Goal: Task Accomplishment & Management: Manage account settings

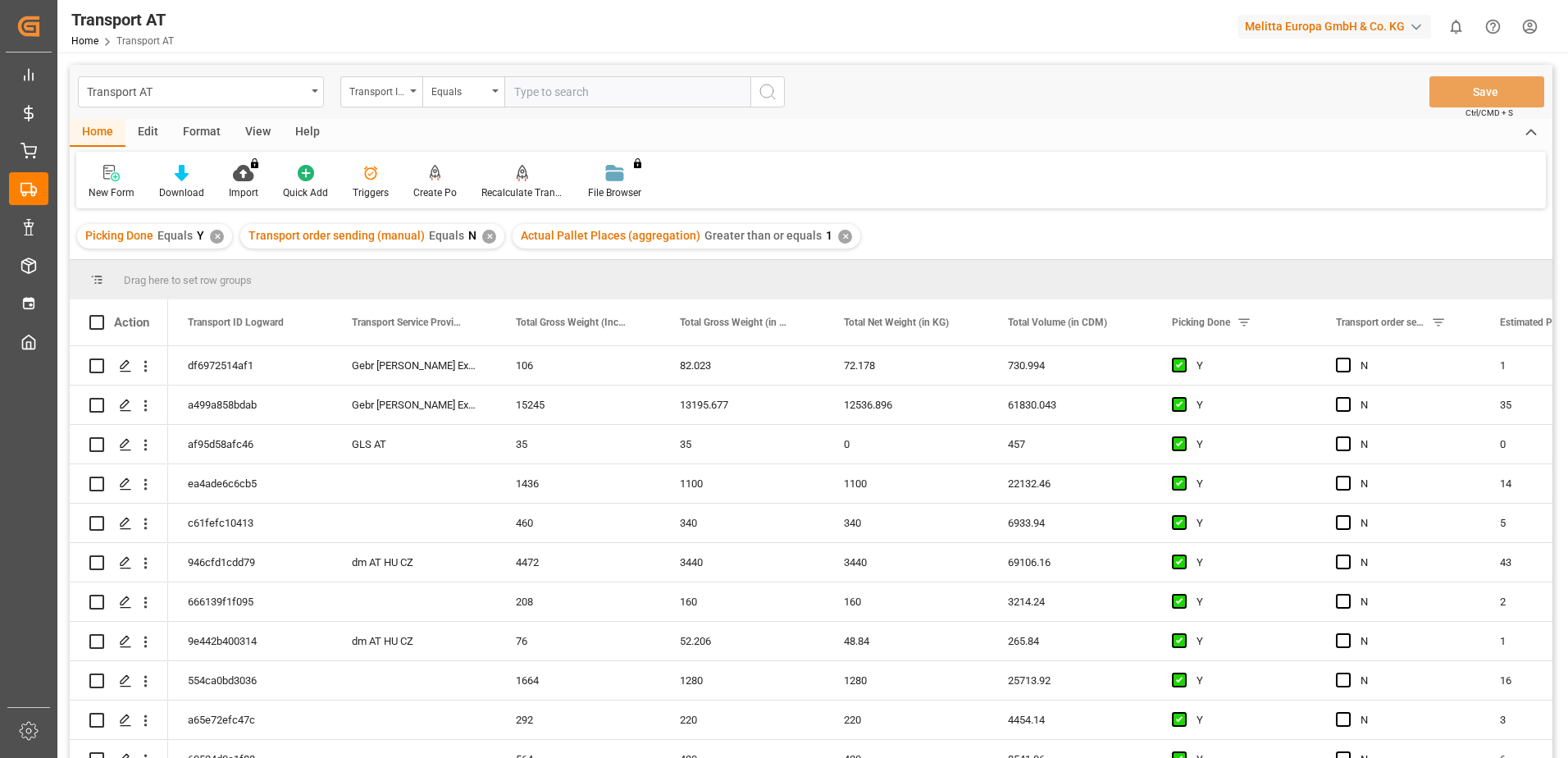
click at [269, 126] on div "View" at bounding box center [258, 132] width 50 height 28
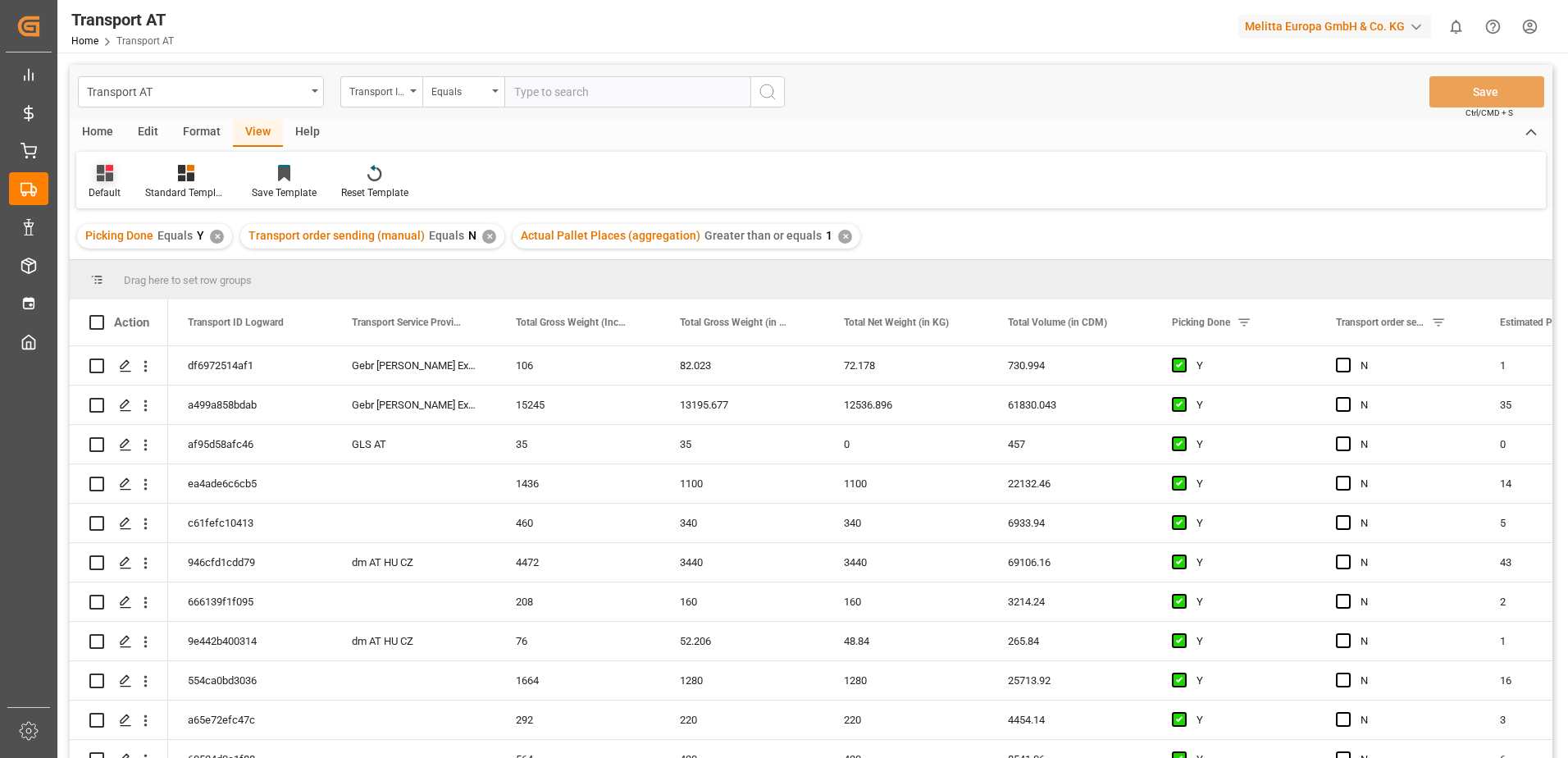
click at [118, 186] on div "Default" at bounding box center [104, 193] width 32 height 15
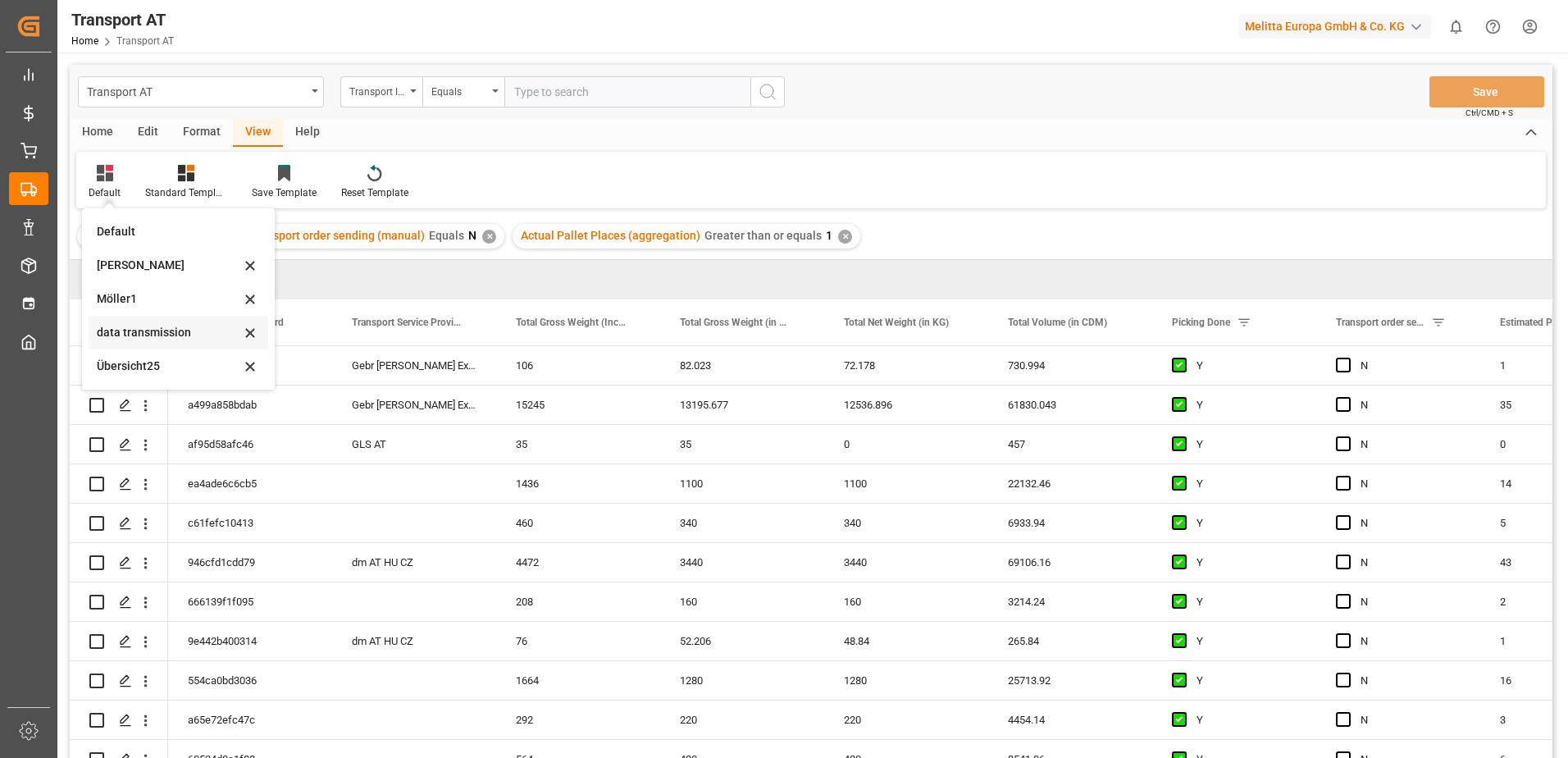
click at [152, 329] on div "data transmission" at bounding box center [168, 332] width 143 height 17
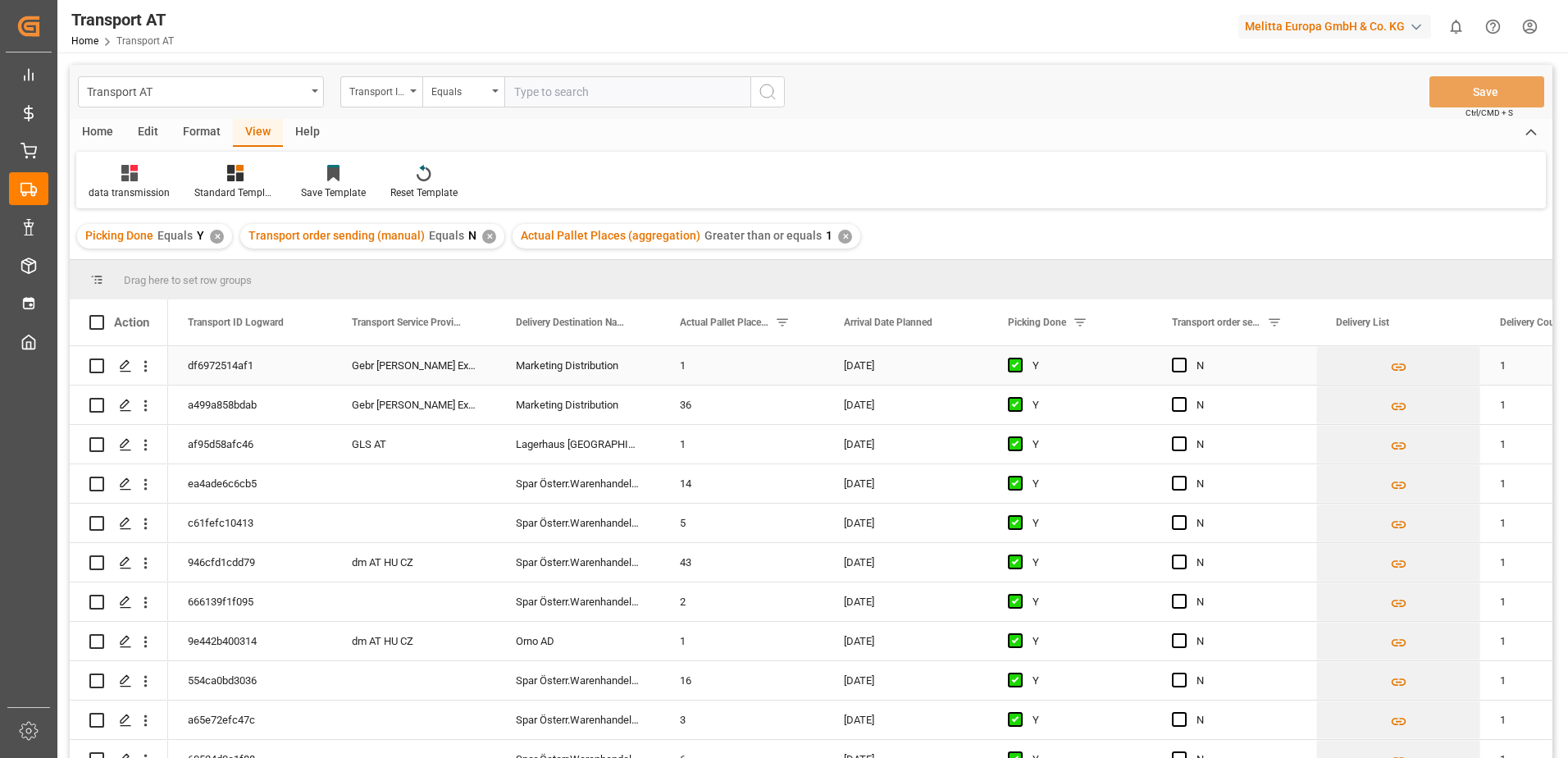
click at [1178, 365] on span "Press SPACE to select this row." at bounding box center [1179, 365] width 15 height 15
click at [1185, 358] on input "Press SPACE to select this row." at bounding box center [1185, 358] width 0 height 0
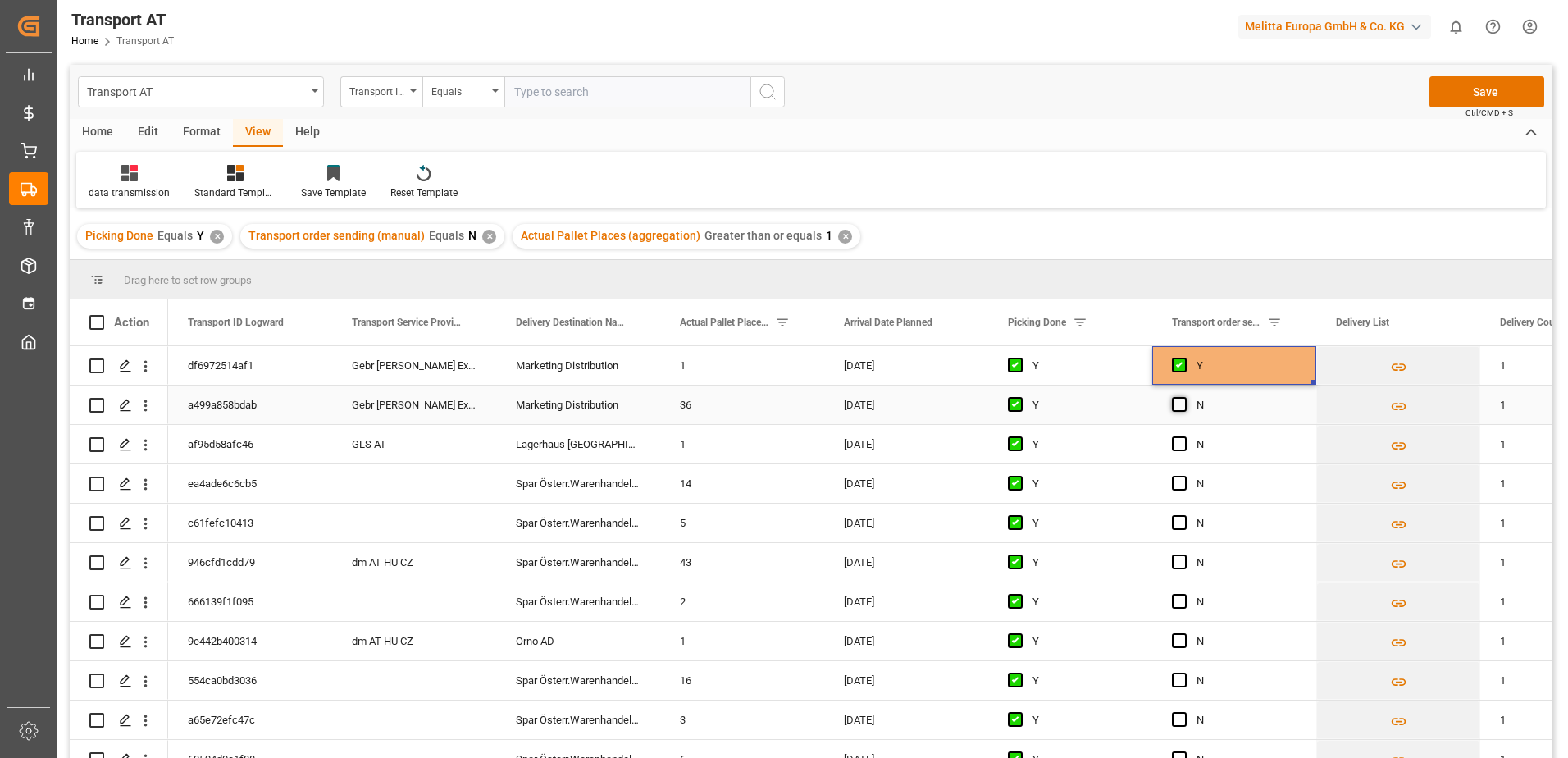
click at [1178, 404] on span "Press SPACE to select this row." at bounding box center [1179, 405] width 15 height 15
click at [1185, 397] on input "Press SPACE to select this row." at bounding box center [1185, 397] width 0 height 0
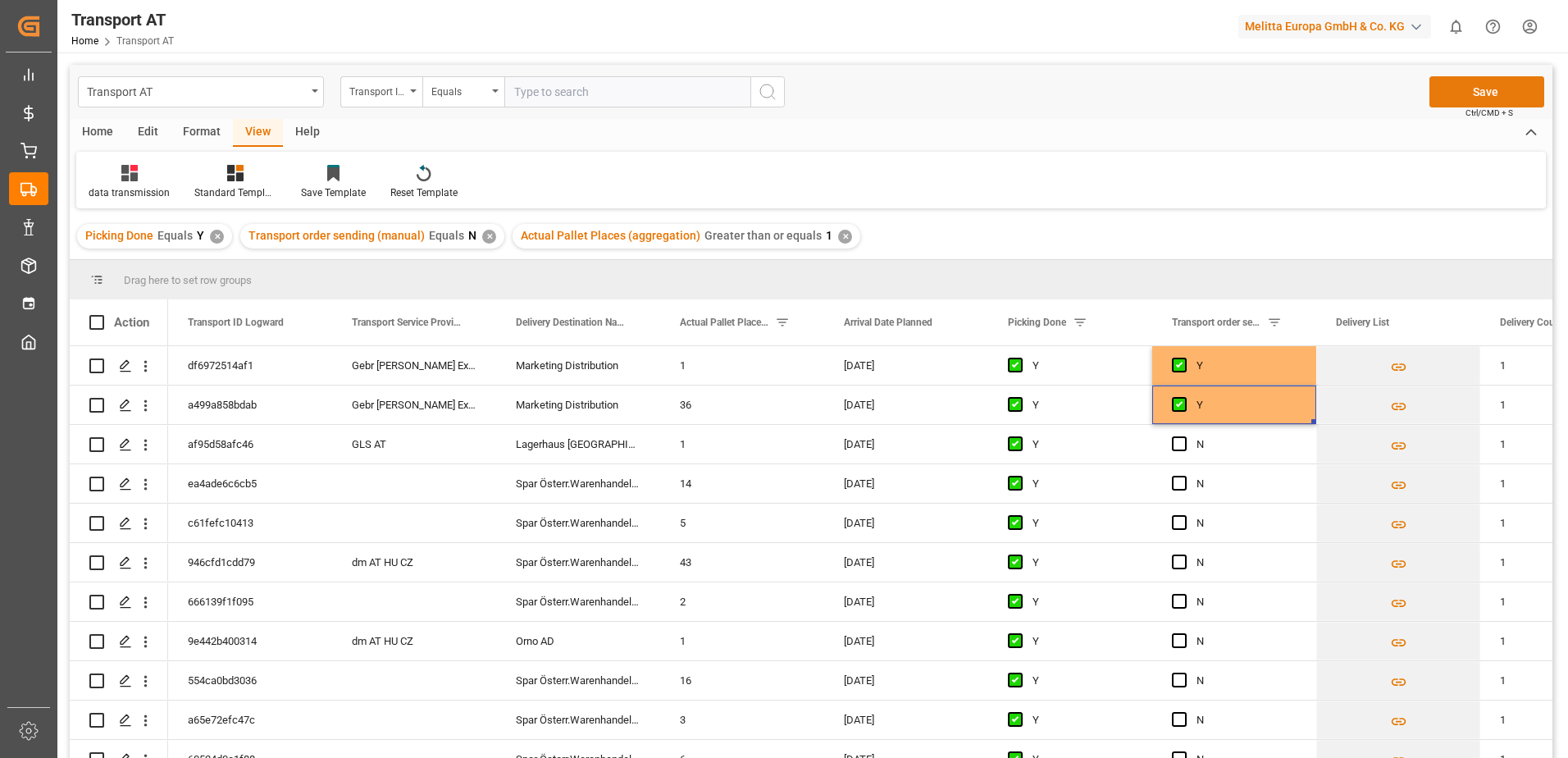
click at [1461, 90] on button "Save" at bounding box center [1486, 92] width 115 height 31
